Goal: Task Accomplishment & Management: Manage account settings

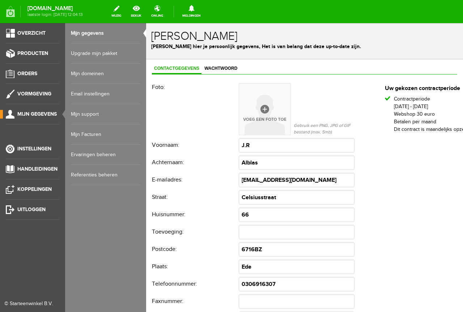
click at [115, 127] on link "Mijn Facturen" at bounding box center [105, 134] width 69 height 20
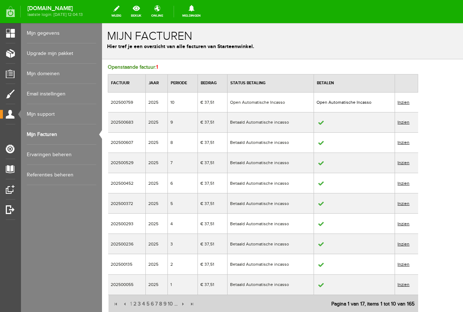
click at [86, 34] on link "Mijn gegevens" at bounding box center [61, 33] width 69 height 20
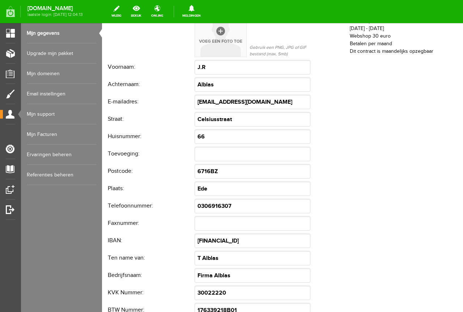
scroll to position [5, 0]
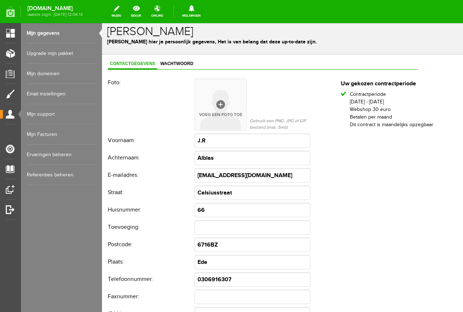
click at [162, 58] on div "Contactgegevens Wachtwoord Foto: Gebruik een PNG, JPG of GIF bestand (max. 5mb)…" at bounding box center [263, 274] width 322 height 438
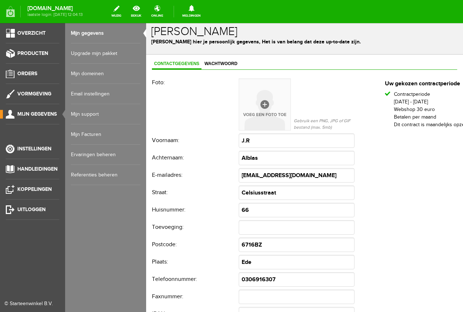
click at [61, 152] on ul "Overzicht Producten Orders Vormgeving Mijn gegevens Instellingen Handleidingen …" at bounding box center [32, 179] width 65 height 312
click at [41, 151] on span "Instellingen" at bounding box center [34, 149] width 34 height 6
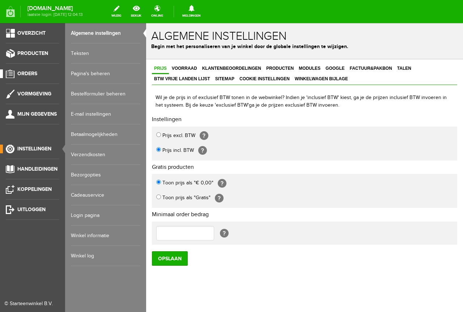
click at [37, 72] on link "Orders" at bounding box center [29, 73] width 59 height 9
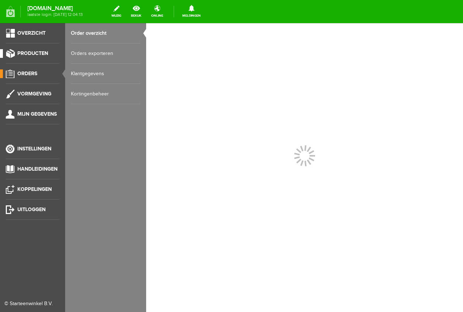
click at [44, 52] on span "Producten" at bounding box center [32, 53] width 31 height 6
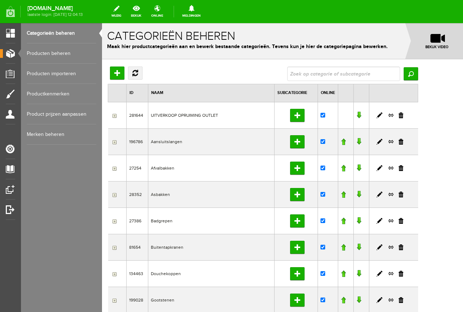
click at [71, 54] on link "Producten beheren" at bounding box center [61, 53] width 69 height 20
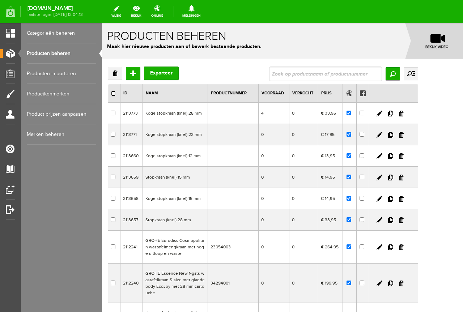
click at [114, 95] on input "checkbox" at bounding box center [113, 93] width 5 height 5
checkbox input "true"
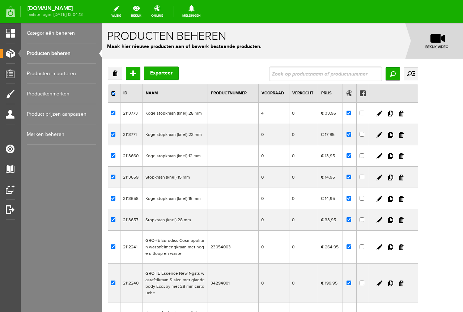
checkbox input "true"
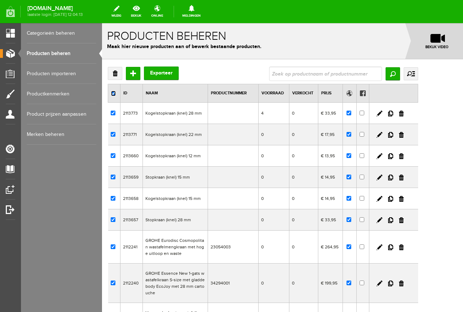
checkbox input "true"
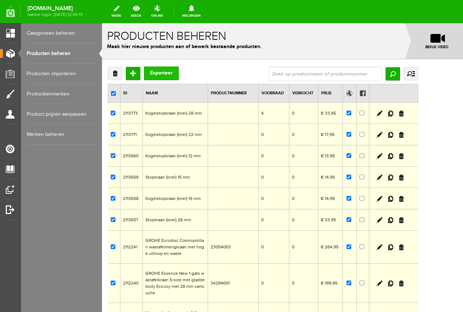
click at [173, 76] on button "Exporteer" at bounding box center [161, 73] width 35 height 13
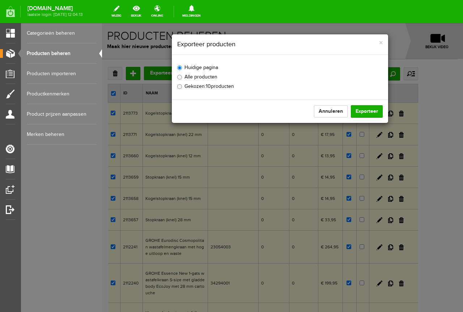
click at [200, 80] on label "Alle producten" at bounding box center [197, 77] width 40 height 8
click at [182, 80] on input "Alle producten" at bounding box center [179, 77] width 5 height 5
radio input "true"
click at [368, 114] on button "Exporteer" at bounding box center [367, 111] width 32 height 12
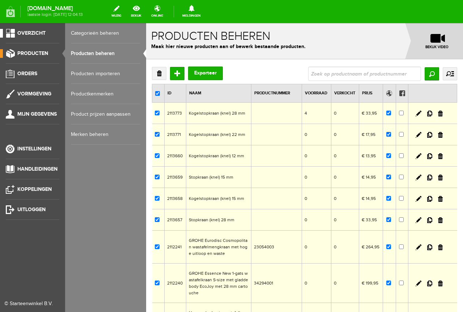
click at [46, 37] on link "Overzicht" at bounding box center [29, 33] width 59 height 9
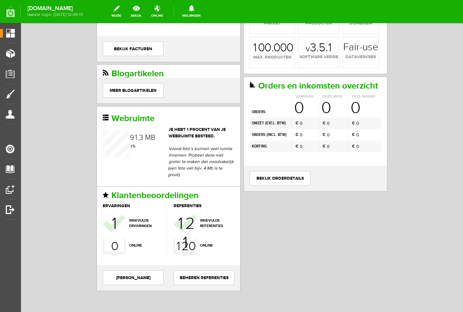
scroll to position [111, 0]
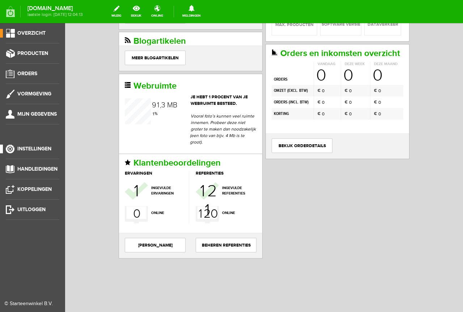
click at [53, 147] on link "Instellingen" at bounding box center [29, 149] width 59 height 9
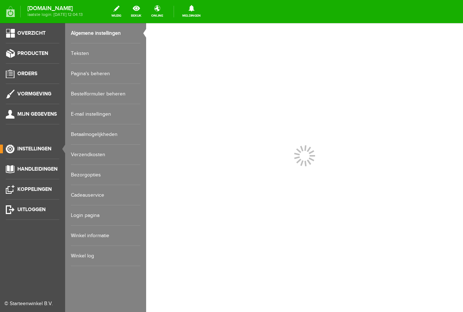
scroll to position [0, 0]
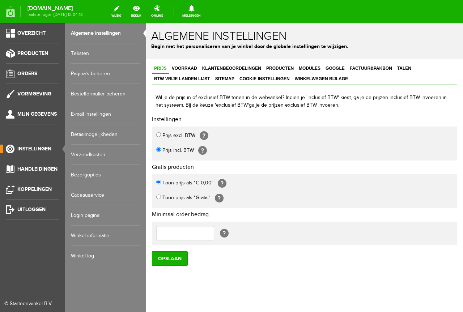
click at [47, 124] on ul "Overzicht Producten Orders Vormgeving Mijn gegevens Instellingen Handleidingen …" at bounding box center [32, 179] width 65 height 312
click at [48, 118] on link "Mijn gegevens" at bounding box center [29, 114] width 59 height 9
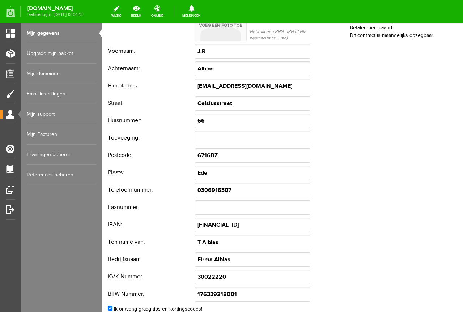
scroll to position [5, 0]
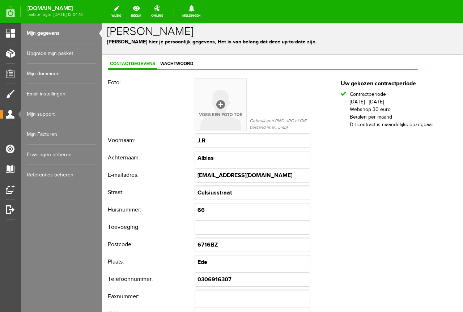
click at [67, 87] on link "Email instellingen" at bounding box center [61, 94] width 69 height 20
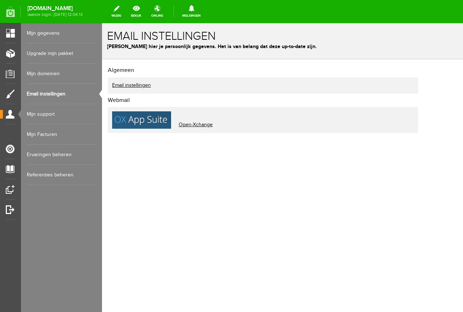
click at [72, 73] on link "Mijn domeinen" at bounding box center [61, 74] width 69 height 20
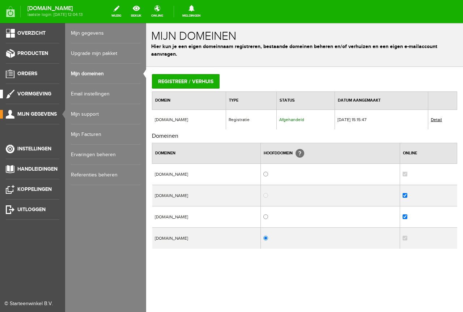
click at [38, 90] on link "Vormgeving" at bounding box center [29, 94] width 59 height 9
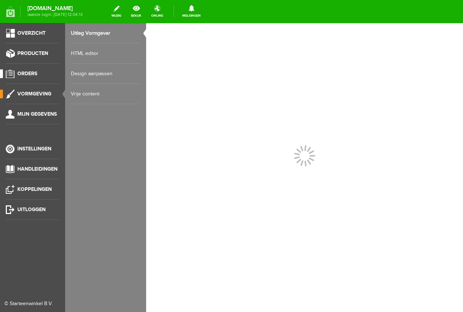
click at [46, 80] on li "Orders" at bounding box center [33, 76] width 54 height 14
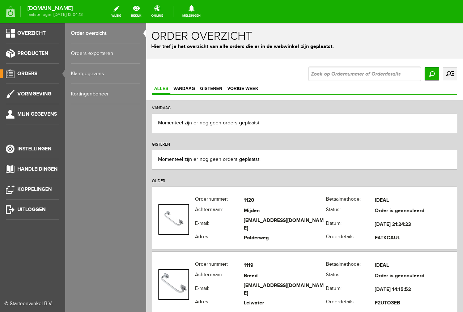
click at [61, 53] on ul "Overzicht Producten Orders Vormgeving Mijn gegevens Instellingen Handleidingen …" at bounding box center [32, 179] width 65 height 312
click at [47, 51] on span "Producten" at bounding box center [32, 53] width 31 height 6
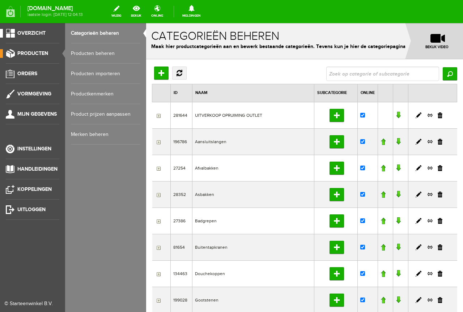
click at [58, 36] on link "Overzicht" at bounding box center [29, 33] width 59 height 9
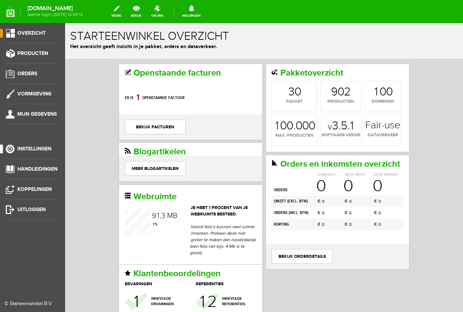
click at [36, 154] on li "Instellingen" at bounding box center [33, 152] width 54 height 14
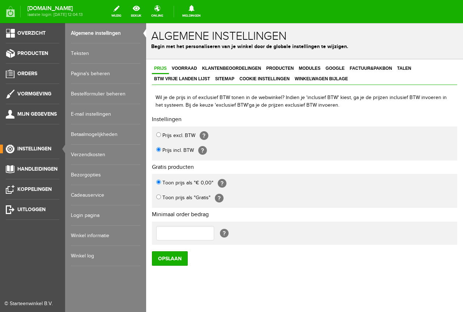
click at [108, 240] on link "Winkel informatie" at bounding box center [105, 236] width 69 height 20
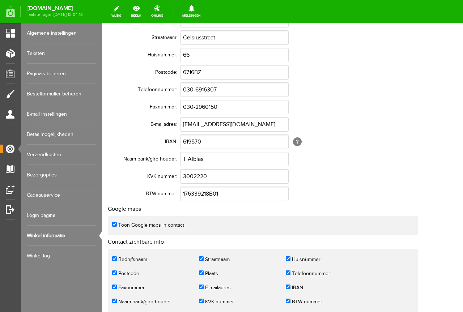
scroll to position [215, 0]
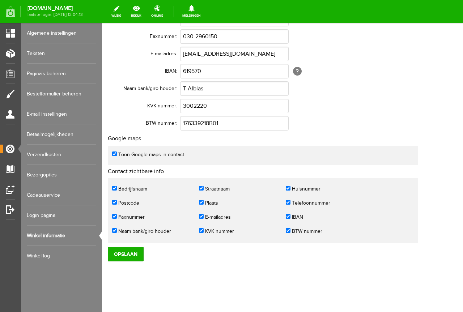
click at [61, 261] on link "Winkel log" at bounding box center [61, 256] width 69 height 20
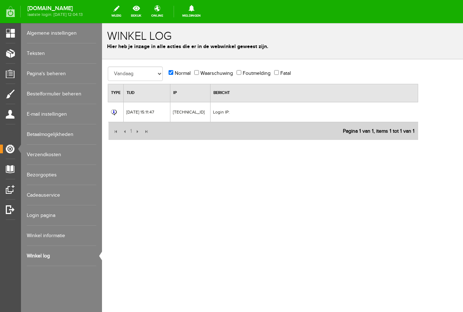
click at [94, 29] on link "Algemene instellingen" at bounding box center [61, 33] width 69 height 20
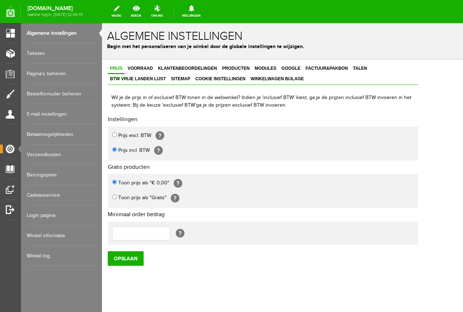
click at [83, 9] on strong "www.sanitairaccessoires24.nl" at bounding box center [54, 9] width 55 height 4
copy span "www.sanitairaccessoires24.nl"
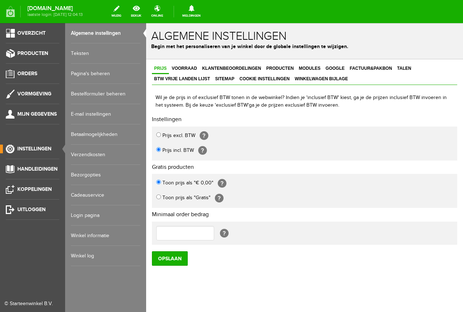
click at [21, 226] on ul "Overzicht Producten Orders Vormgeving Mijn gegevens Instellingen Handleidingen …" at bounding box center [32, 179] width 65 height 312
click at [33, 220] on ul "Overzicht Producten Orders Vormgeving Mijn gegevens Instellingen Handleidingen …" at bounding box center [32, 179] width 65 height 312
click at [41, 212] on span "Uitloggen" at bounding box center [31, 210] width 28 height 6
